Goal: Ask a question

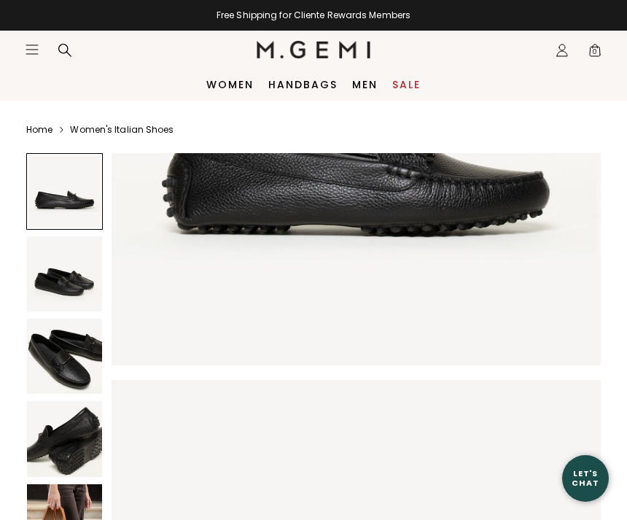
scroll to position [342, 0]
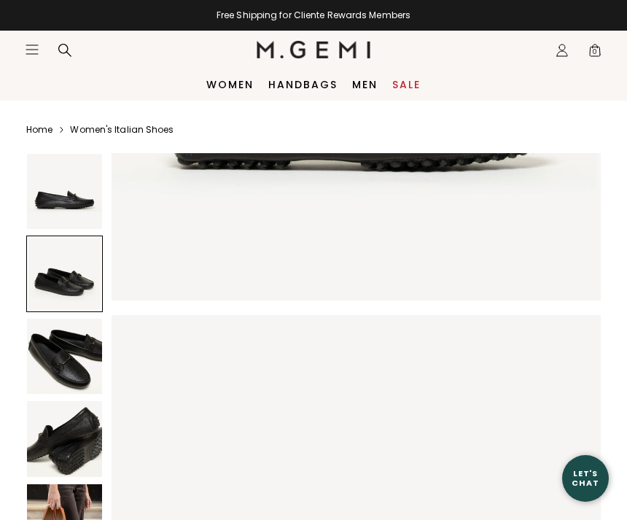
click at [79, 371] on img at bounding box center [64, 356] width 75 height 75
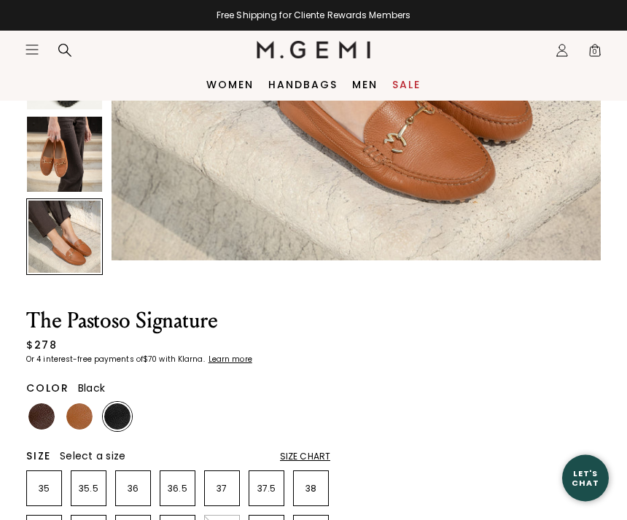
scroll to position [368, 0]
click at [34, 426] on img at bounding box center [41, 416] width 26 height 26
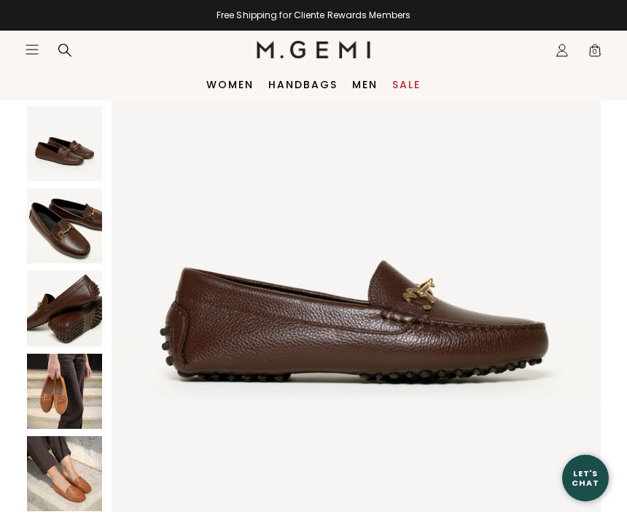
scroll to position [131, 0]
click at [77, 329] on img at bounding box center [64, 308] width 75 height 75
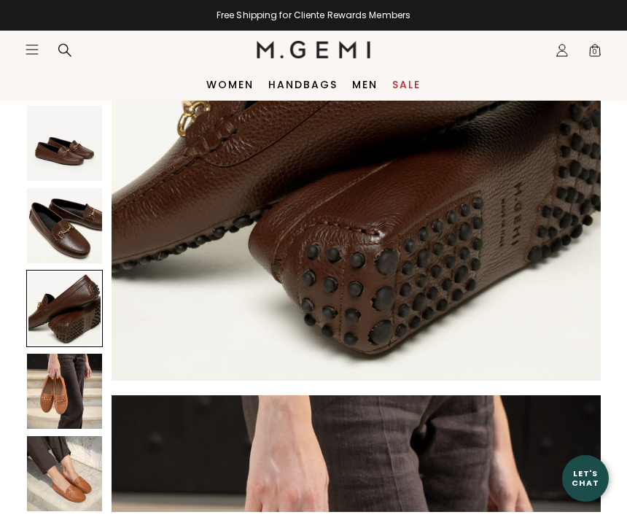
scroll to position [1625, 0]
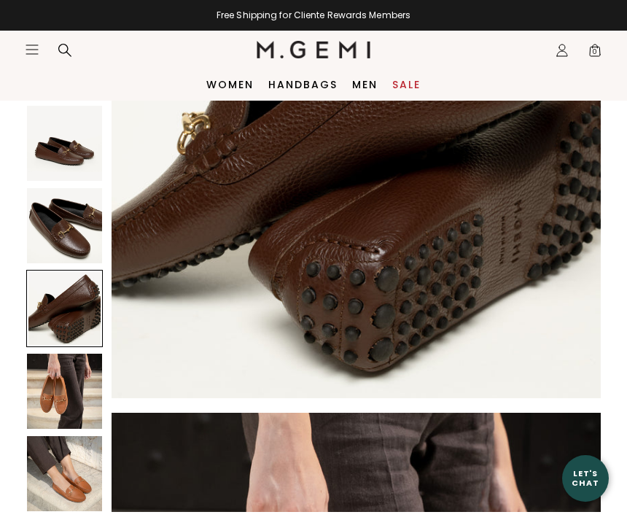
click at [79, 401] on img at bounding box center [64, 391] width 75 height 75
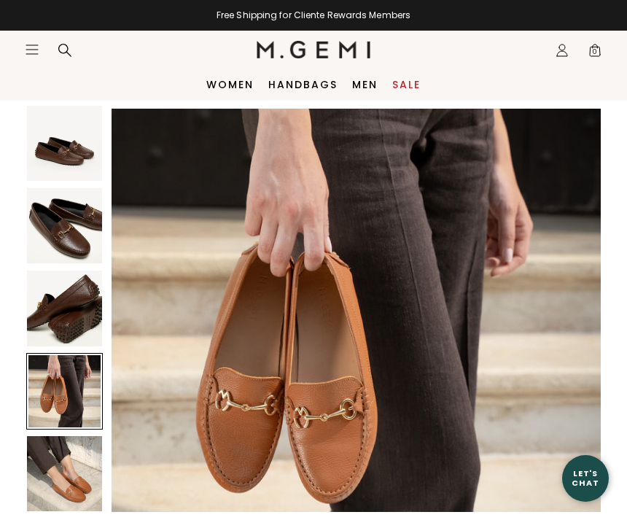
scroll to position [2015, 0]
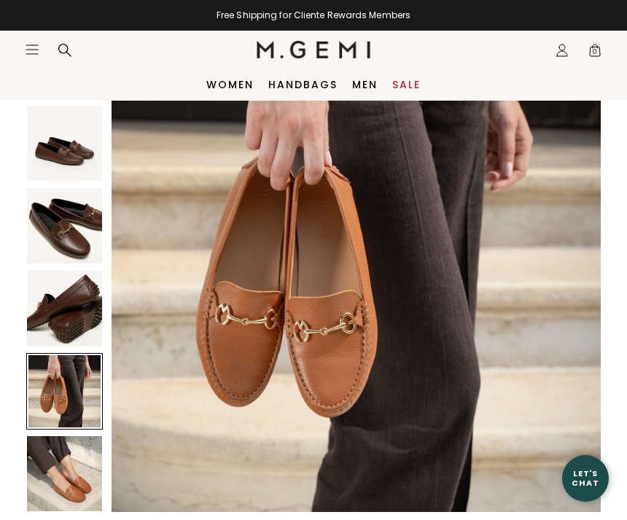
click at [90, 504] on img at bounding box center [64, 473] width 75 height 75
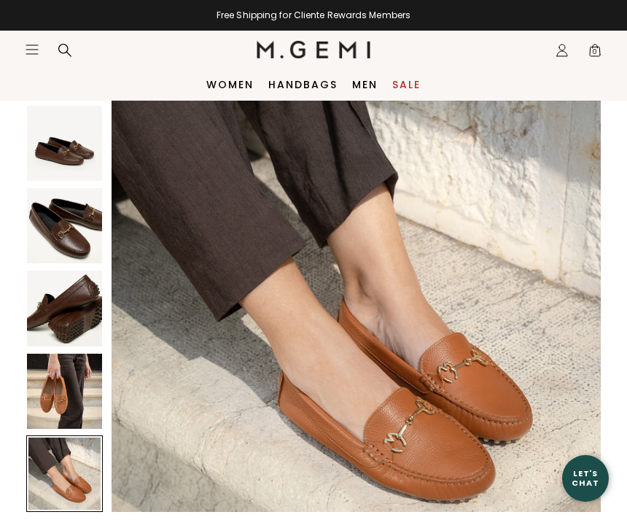
scroll to position [2519, 0]
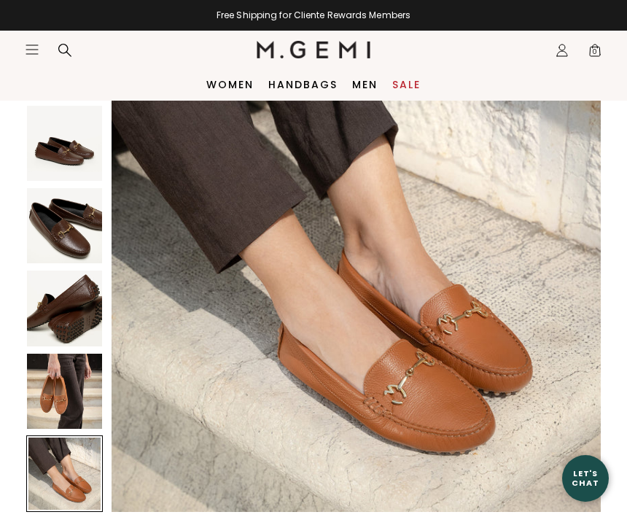
click at [72, 232] on img at bounding box center [64, 225] width 75 height 75
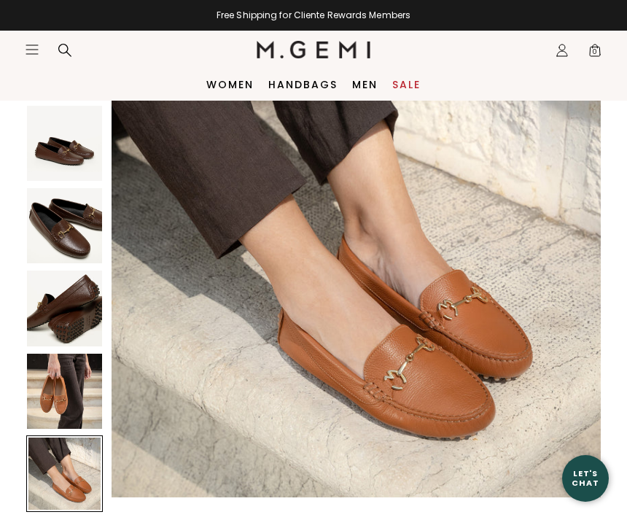
scroll to position [2534, 0]
click at [280, 293] on img at bounding box center [356, 252] width 489 height 489
click at [449, 293] on img at bounding box center [356, 252] width 489 height 489
click at [209, 357] on img at bounding box center [356, 252] width 489 height 489
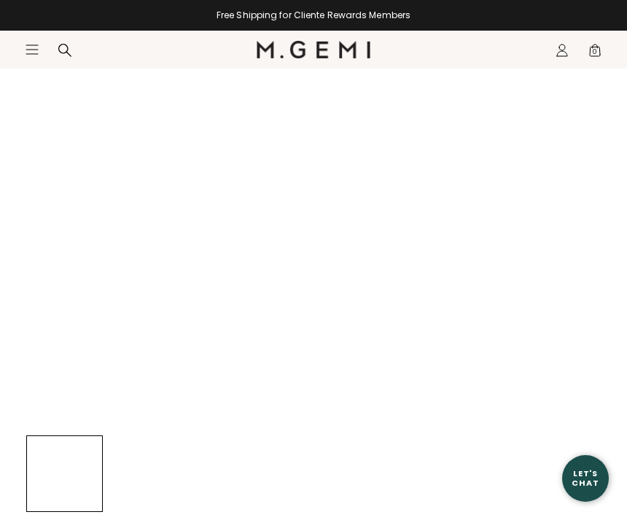
scroll to position [85, 0]
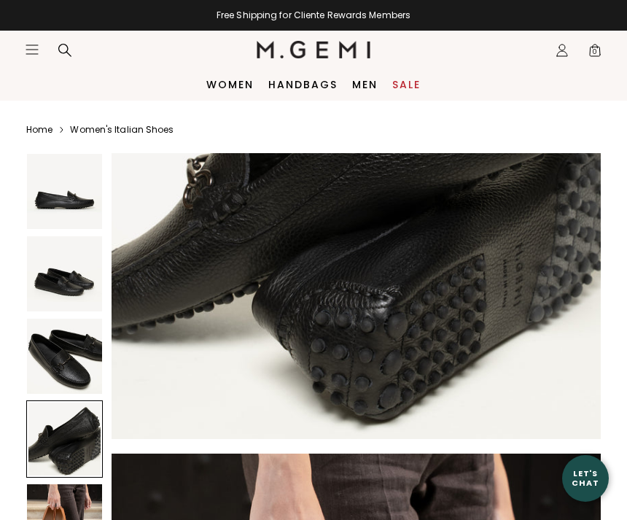
scroll to position [1729, 0]
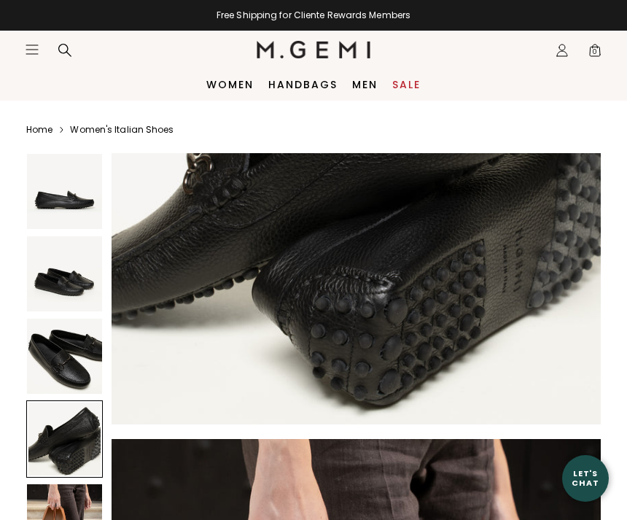
click at [521, 381] on img at bounding box center [356, 180] width 489 height 489
click at [352, 284] on img at bounding box center [356, 180] width 489 height 489
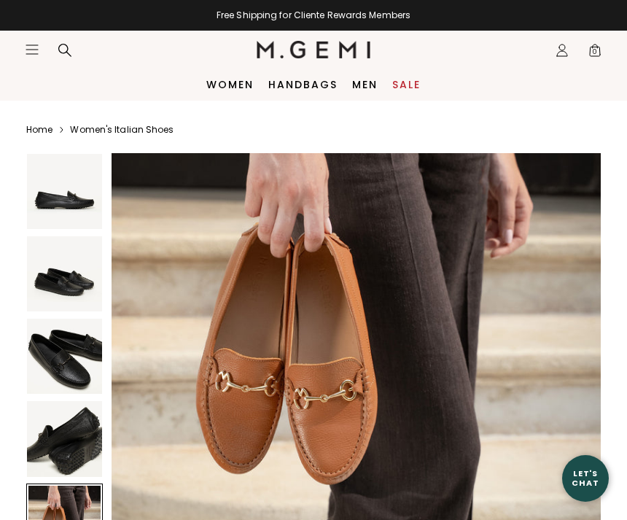
scroll to position [2081, 0]
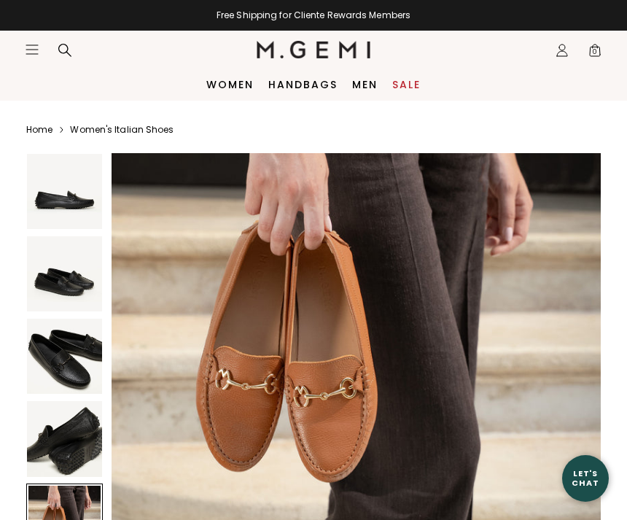
click at [343, 258] on img at bounding box center [356, 332] width 489 height 489
click at [343, 257] on img at bounding box center [356, 332] width 489 height 489
click at [336, 255] on img at bounding box center [356, 332] width 489 height 489
click at [335, 255] on img at bounding box center [356, 332] width 489 height 489
click at [330, 248] on img at bounding box center [356, 332] width 489 height 489
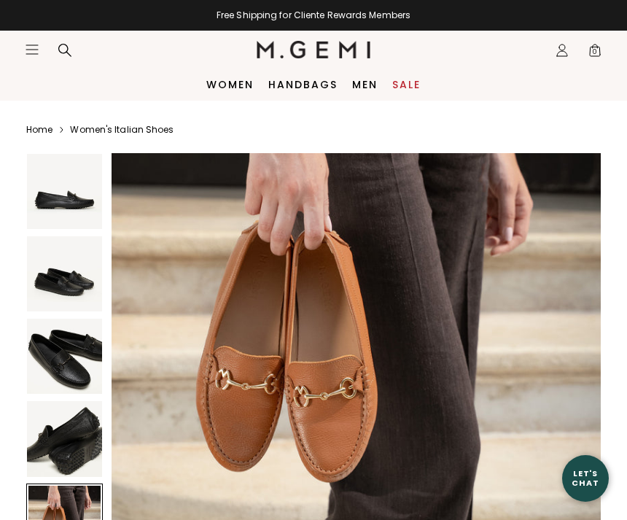
click at [329, 248] on img at bounding box center [356, 332] width 489 height 489
click at [315, 245] on img at bounding box center [356, 332] width 489 height 489
click at [77, 209] on img at bounding box center [64, 191] width 75 height 75
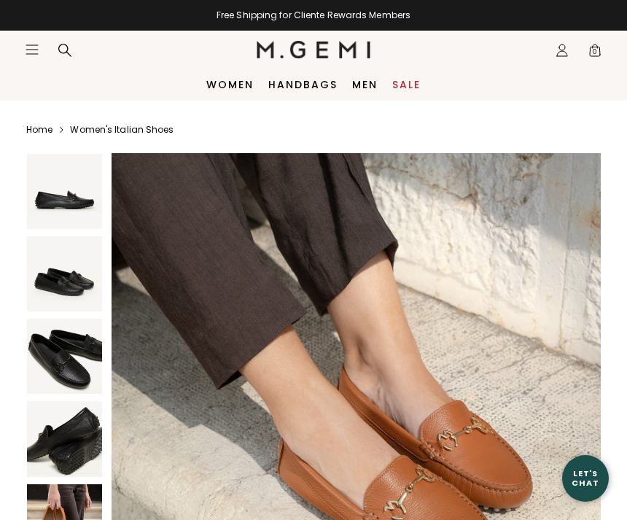
scroll to position [2534, 0]
click at [594, 476] on div "Let's Chat" at bounding box center [585, 478] width 47 height 18
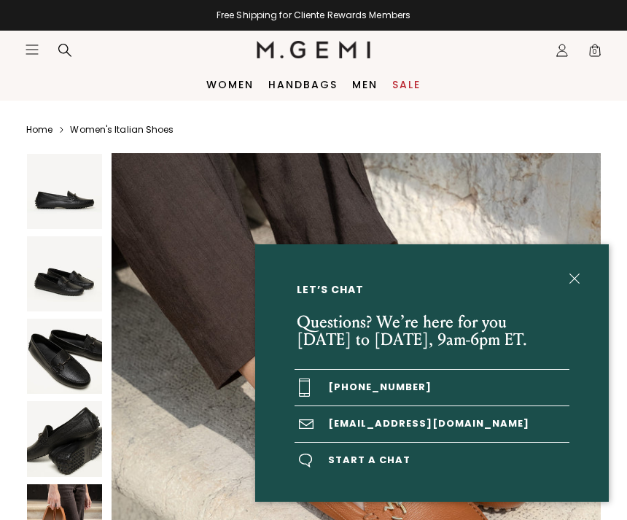
click at [591, 460] on div "Let’s Chat Questions? We’re here for you Monday to Friday, 9am-6pm ET. +1-844-5…" at bounding box center [432, 372] width 354 height 257
click at [391, 459] on span "Start a chat" at bounding box center [432, 461] width 275 height 36
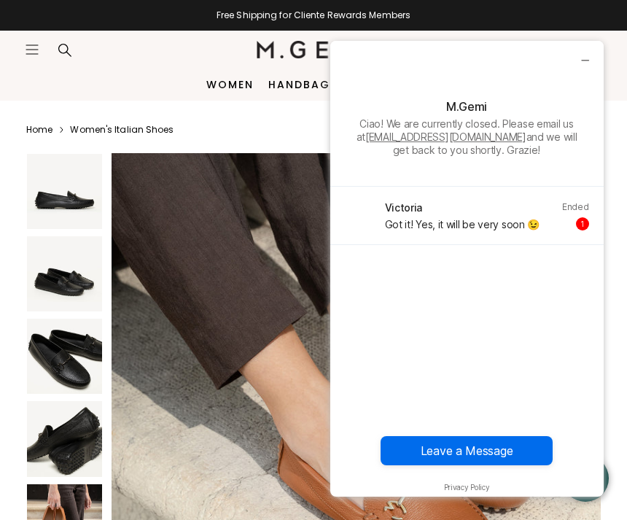
click at [505, 450] on button "Leave a Message" at bounding box center [467, 450] width 172 height 29
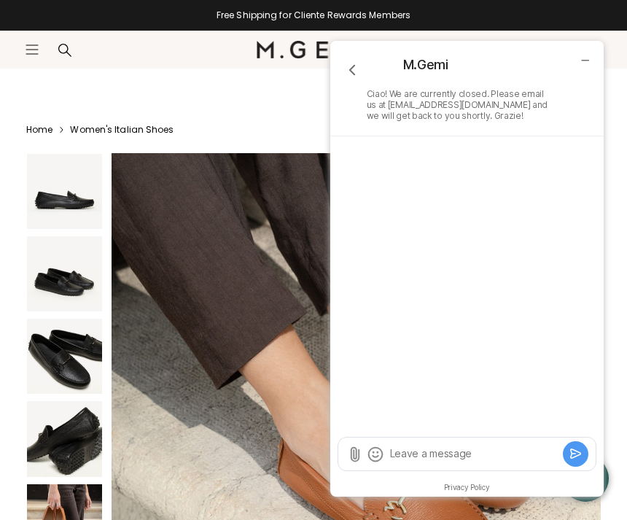
scroll to position [168, 0]
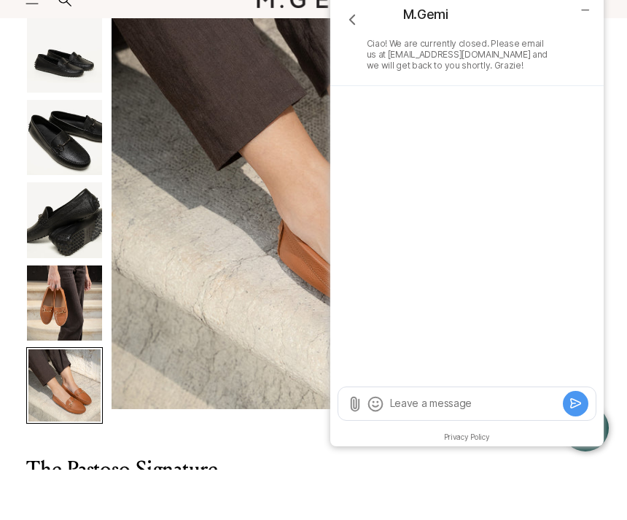
type textarea "V"
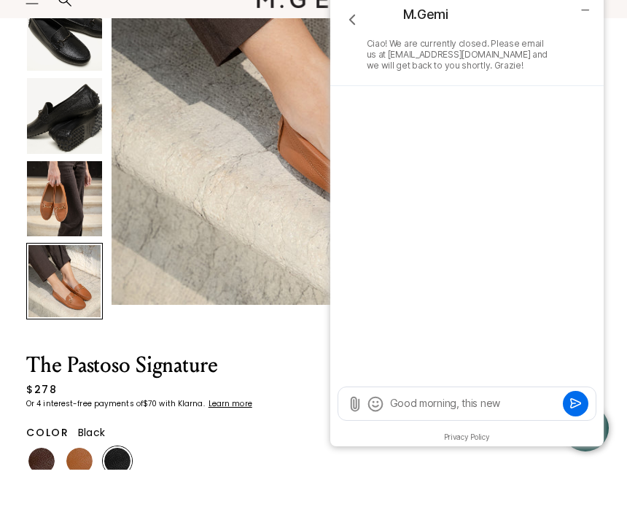
scroll to position [273, 0]
click at [520, 400] on textarea "Good morning, this new" at bounding box center [474, 403] width 171 height 15
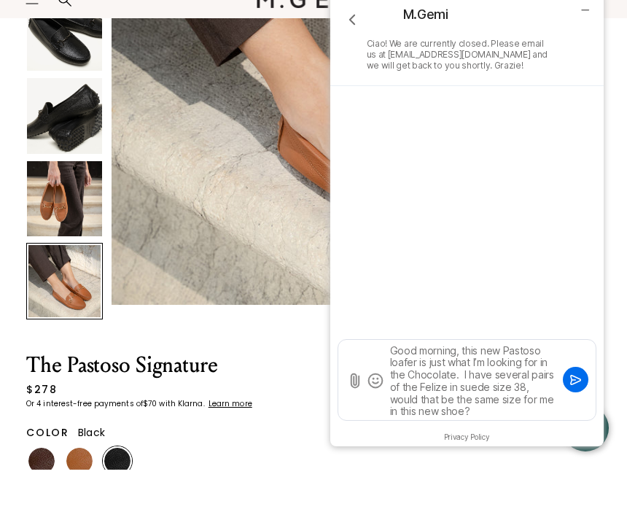
type textarea "Good morning, this new Pastoso loafer is just what I’m looking for in the Choco…"
click at [578, 389] on button "Submit" at bounding box center [576, 380] width 26 height 26
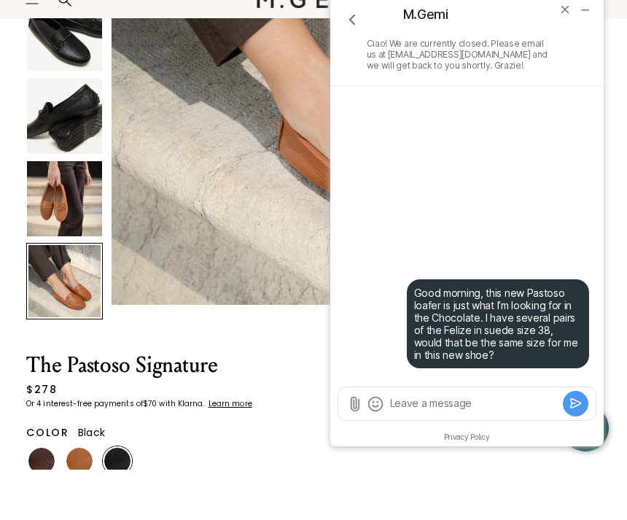
scroll to position [324, 0]
